Goal: Task Accomplishment & Management: Use online tool/utility

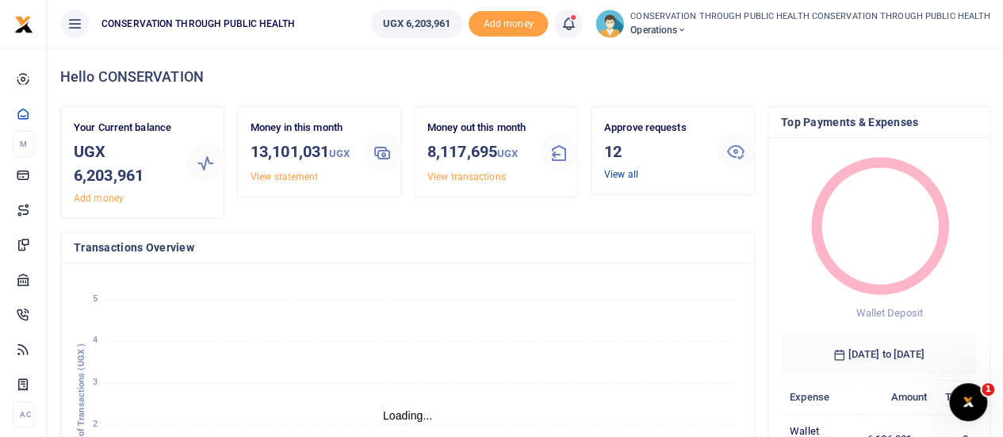
scroll to position [13, 13]
click at [620, 171] on link "View all" at bounding box center [621, 174] width 34 height 11
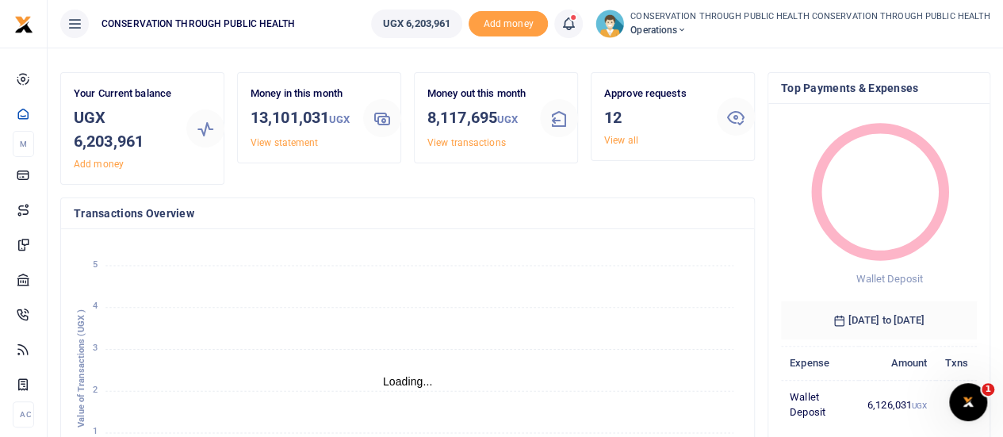
scroll to position [31, 0]
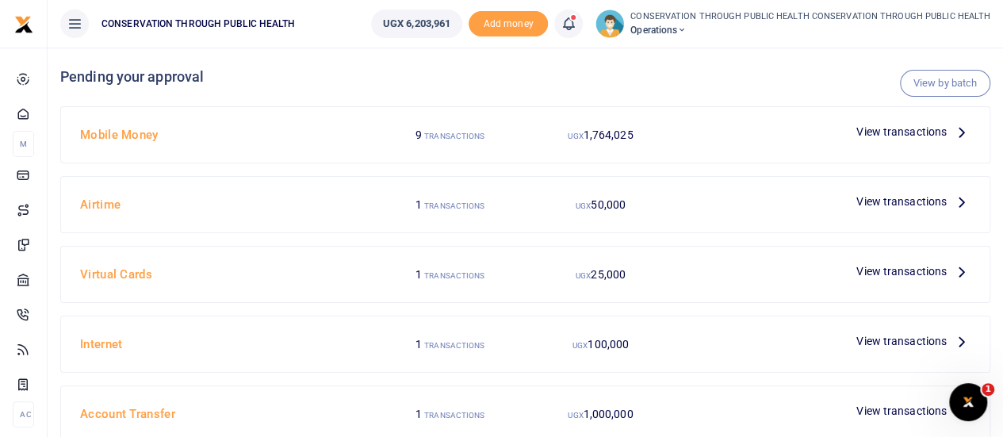
click at [961, 132] on icon at bounding box center [961, 131] width 17 height 17
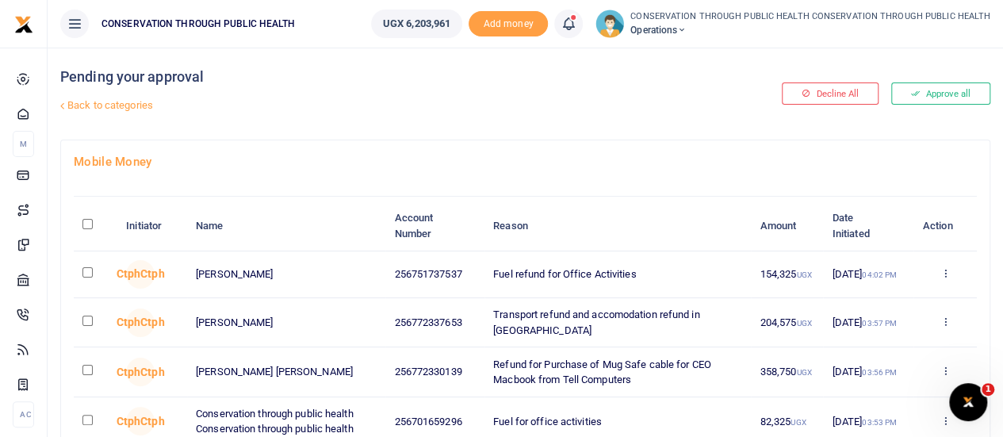
click at [84, 223] on input "\a \a : activate to sort column descending" at bounding box center [87, 224] width 10 height 10
checkbox input "true"
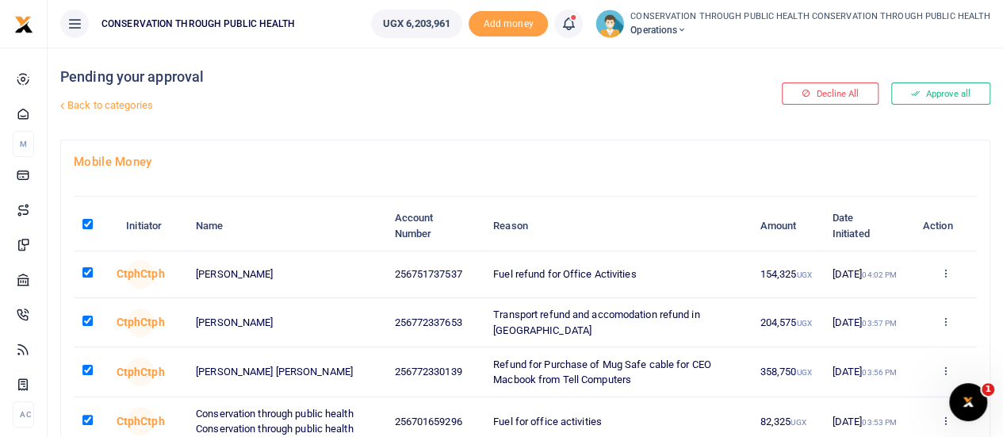
checkbox input "true"
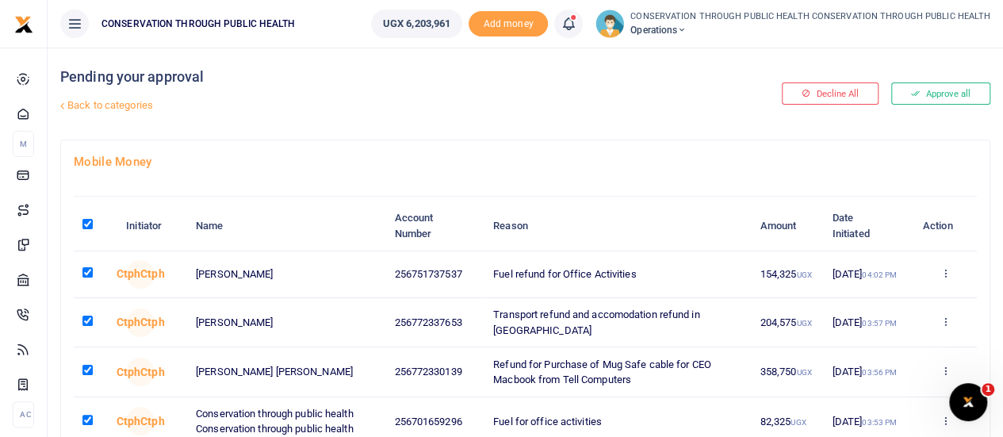
checkbox input "true"
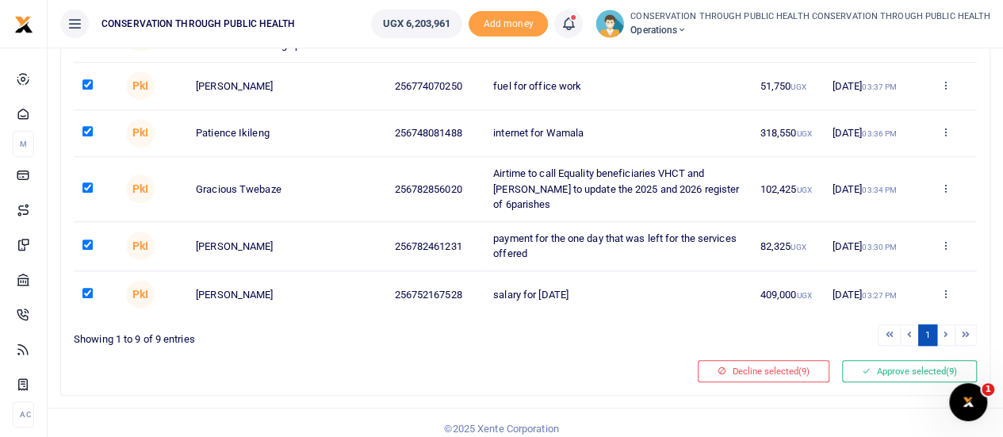
scroll to position [385, 0]
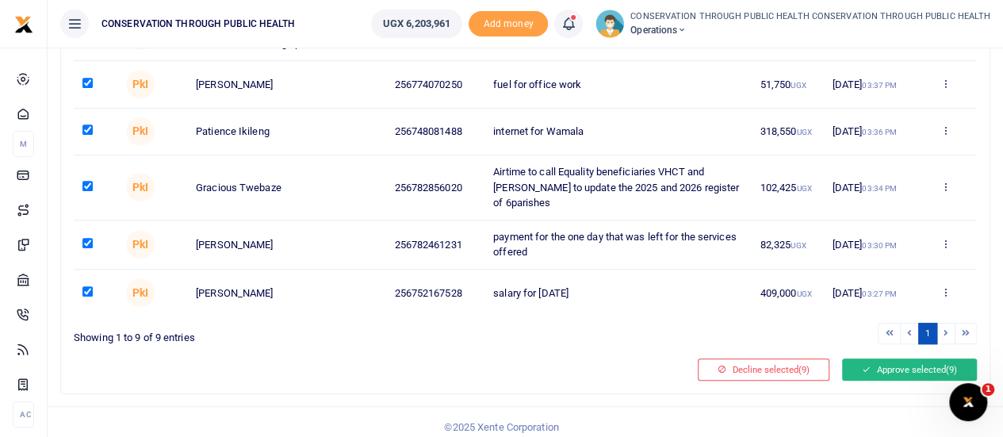
click at [886, 358] on button "Approve selected (9)" at bounding box center [909, 369] width 135 height 22
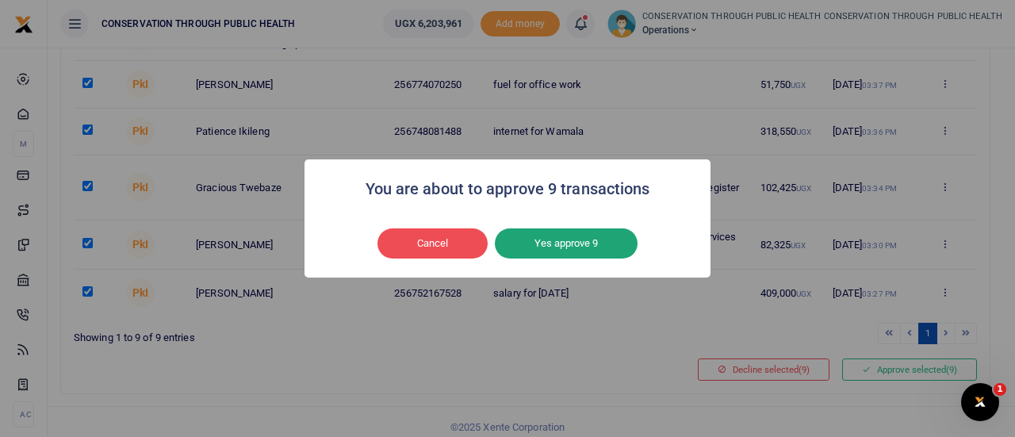
click at [564, 239] on button "Yes approve 9" at bounding box center [566, 243] width 143 height 30
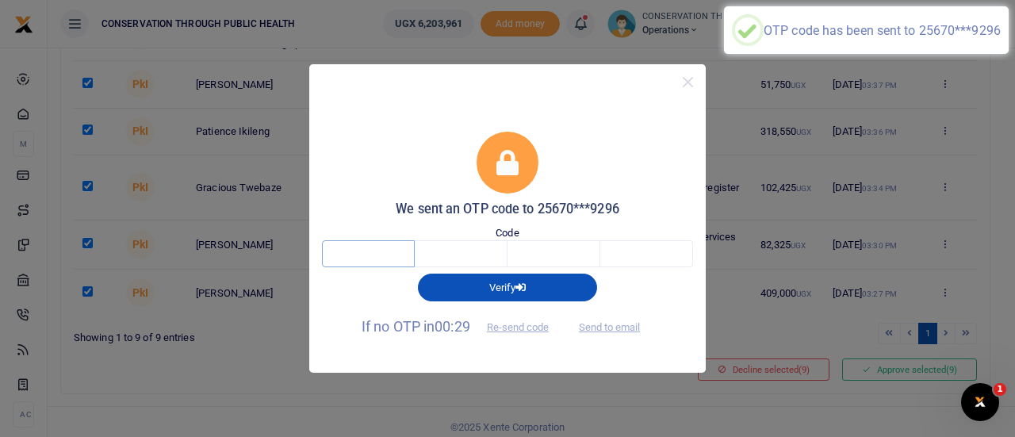
click at [384, 250] on input "text" at bounding box center [368, 253] width 93 height 27
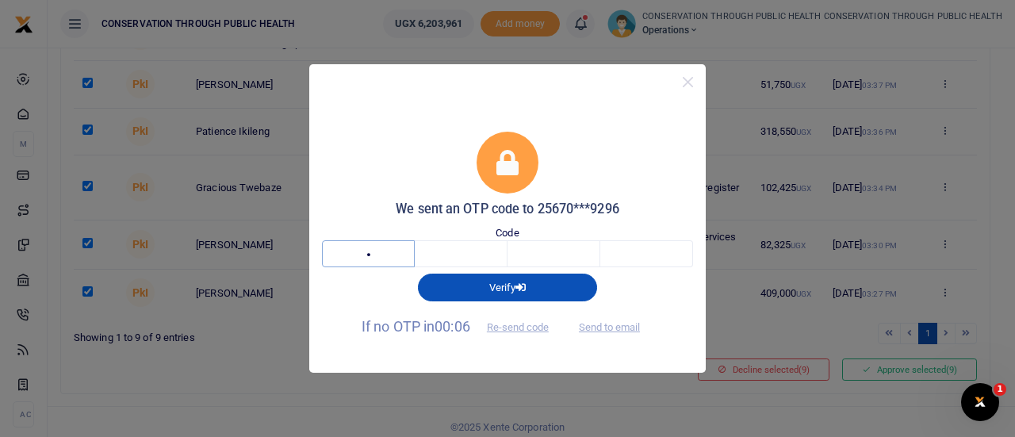
type input "3"
type input "5"
type input "1"
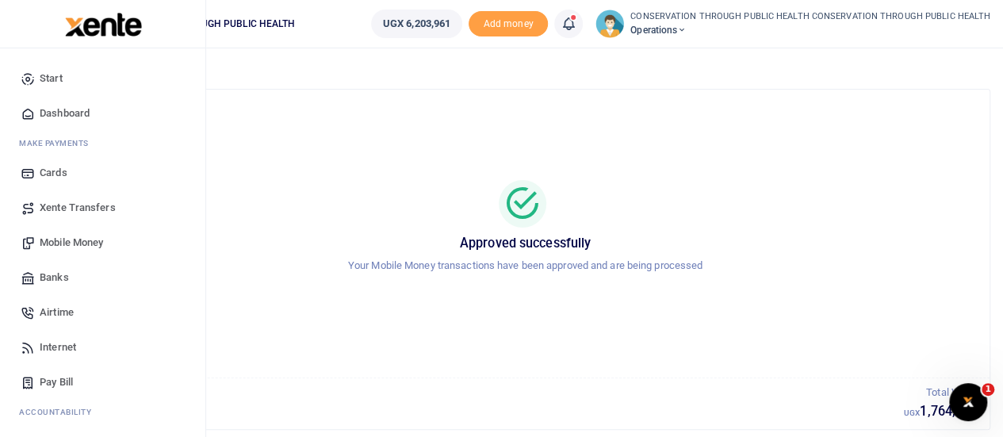
click at [63, 113] on span "Dashboard" at bounding box center [65, 113] width 50 height 16
click at [67, 114] on span "Dashboard" at bounding box center [65, 113] width 50 height 16
click at [44, 108] on span "Dashboard" at bounding box center [65, 113] width 50 height 16
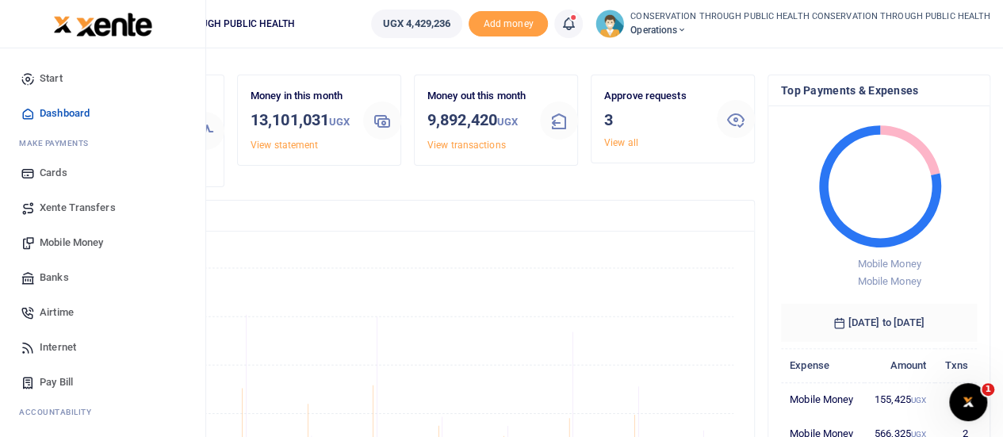
scroll to position [249, 655]
